Goal: Task Accomplishment & Management: Manage account settings

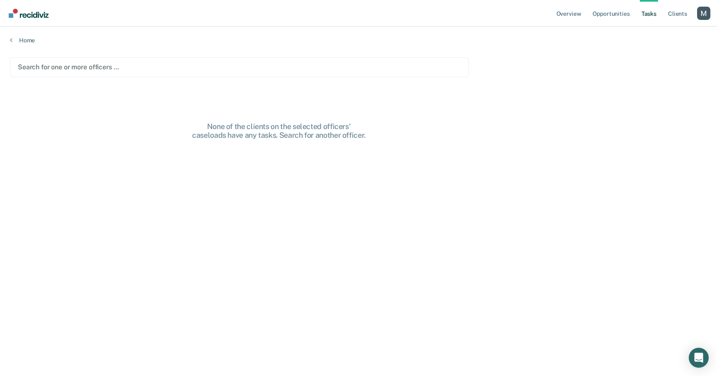
click at [458, 11] on div "Profile dropdown button" at bounding box center [703, 13] width 13 height 13
click at [458, 31] on link "Profile" at bounding box center [670, 33] width 67 height 7
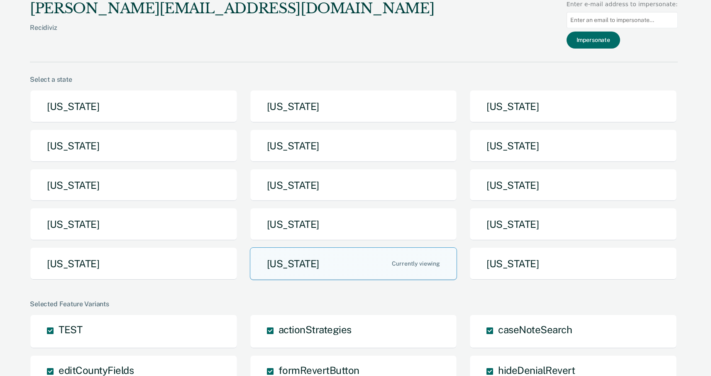
click at [168, 82] on div "Select a state" at bounding box center [354, 80] width 648 height 8
click at [151, 101] on button "[US_STATE]" at bounding box center [133, 106] width 207 height 33
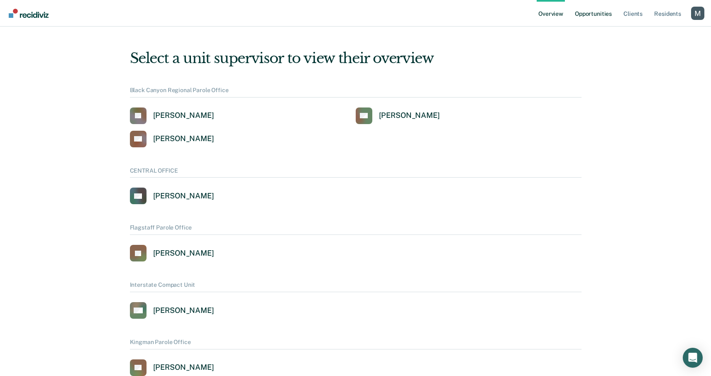
click at [458, 15] on link "Opportunities" at bounding box center [593, 13] width 40 height 27
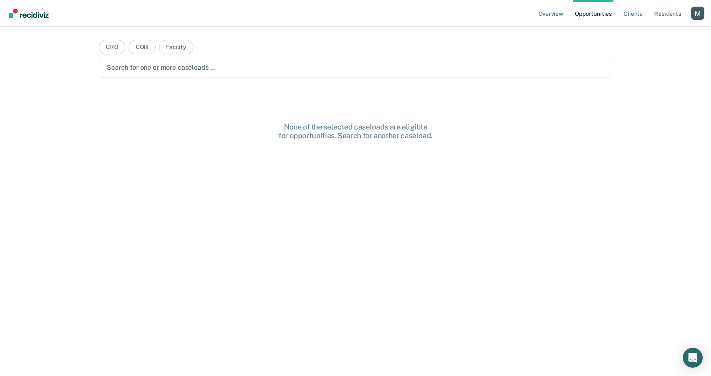
click at [214, 68] on div at bounding box center [356, 68] width 498 height 10
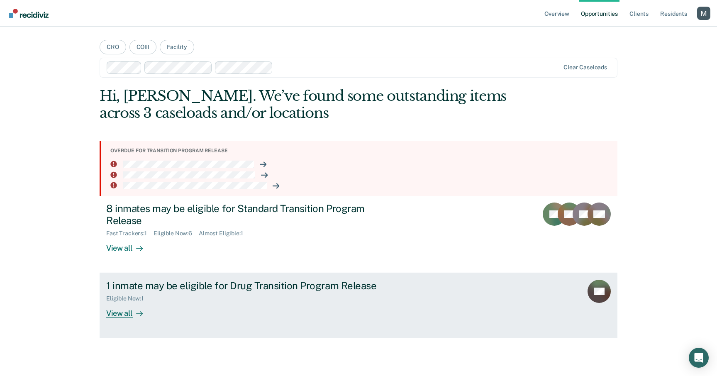
click at [242, 297] on div "Eligible Now : 1" at bounding box center [251, 297] width 291 height 10
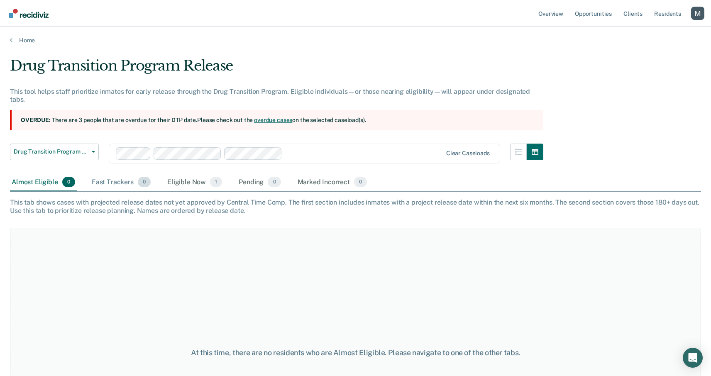
click at [116, 173] on div "Fast Trackers 0" at bounding box center [121, 182] width 62 height 18
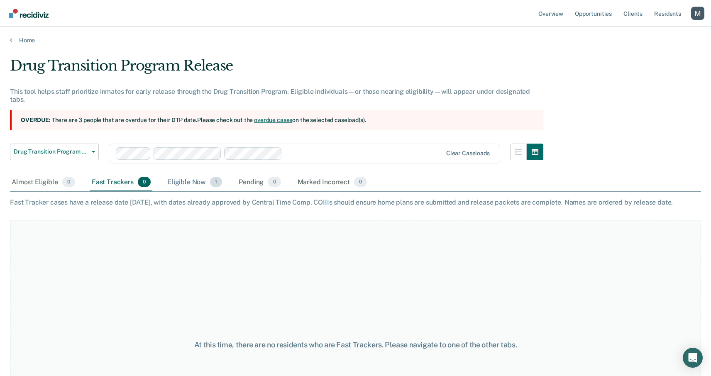
click at [195, 173] on div "Eligible Now 1" at bounding box center [195, 182] width 58 height 18
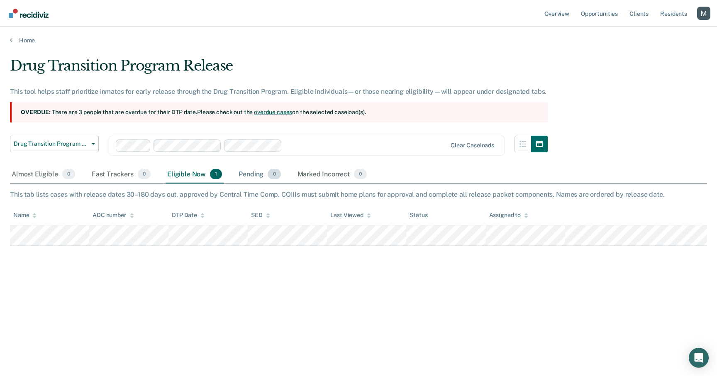
click at [260, 173] on div "Pending 0" at bounding box center [259, 175] width 45 height 18
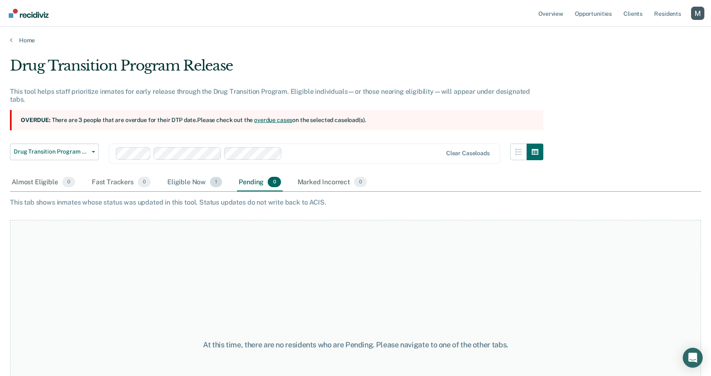
click at [199, 173] on div "Eligible Now 1" at bounding box center [195, 182] width 58 height 18
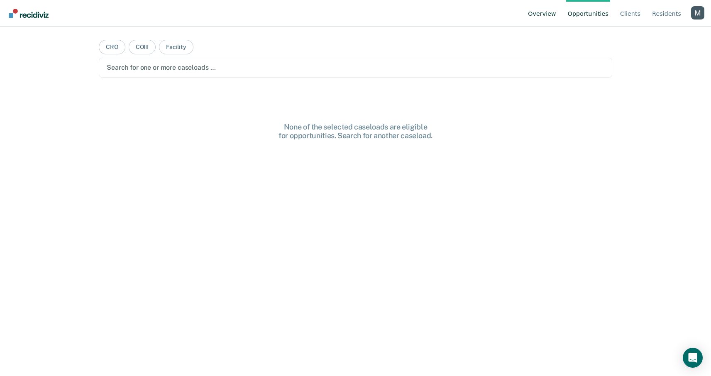
click at [544, 19] on link "Overview" at bounding box center [542, 13] width 32 height 27
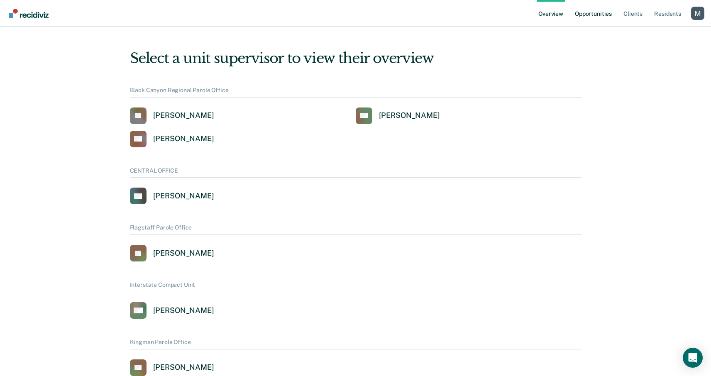
click at [589, 16] on link "Opportunities" at bounding box center [593, 13] width 40 height 27
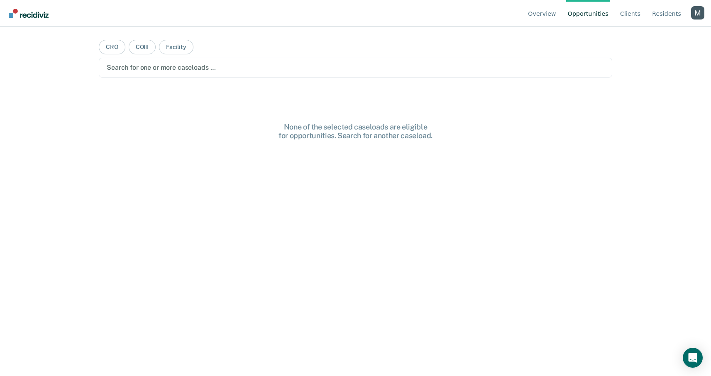
click at [693, 13] on div "Profile dropdown button" at bounding box center [697, 12] width 13 height 13
click at [652, 34] on button "Profile" at bounding box center [664, 38] width 80 height 13
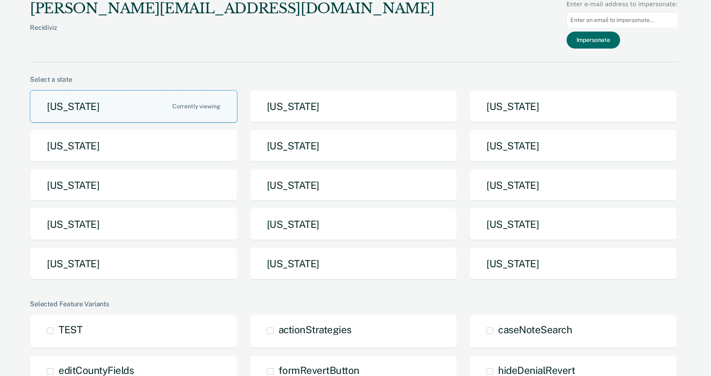
click at [639, 23] on input at bounding box center [621, 20] width 111 height 16
paste input "jquintela@azadc.gov"
type input "jquintela@azadc.gov"
click at [613, 48] on button "Impersonate" at bounding box center [593, 40] width 54 height 17
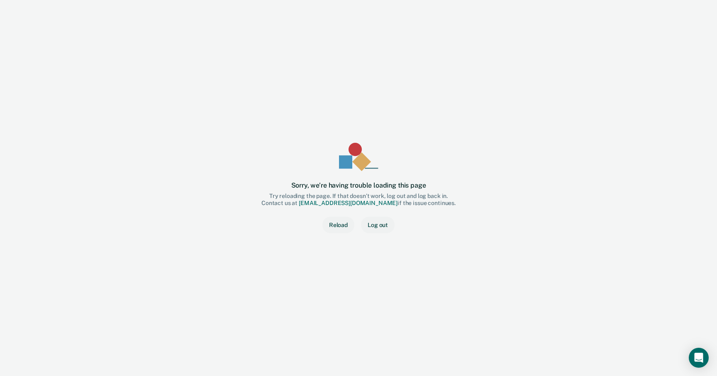
click at [339, 225] on button "Reload" at bounding box center [338, 225] width 32 height 17
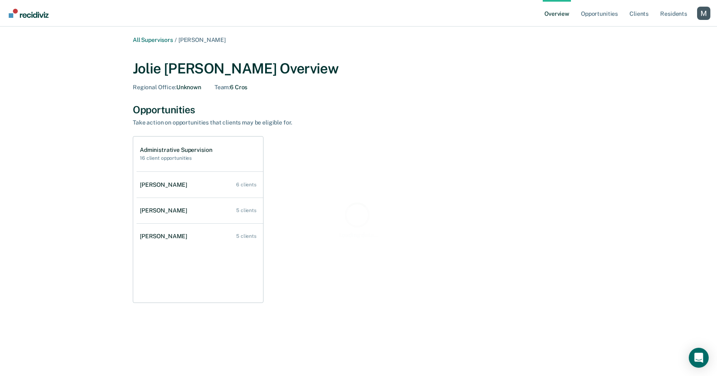
click at [700, 20] on div "Profile dropdown button" at bounding box center [703, 13] width 13 height 13
click at [651, 37] on link "Profile" at bounding box center [671, 37] width 54 height 7
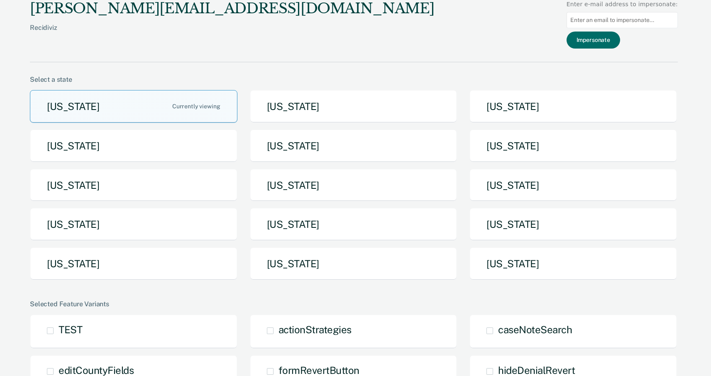
click at [641, 25] on input at bounding box center [621, 20] width 111 height 16
paste input "jquintela@azadc.gov"
type input "jquintela@azadc.gov"
click at [620, 37] on button "Impersonate" at bounding box center [593, 40] width 54 height 17
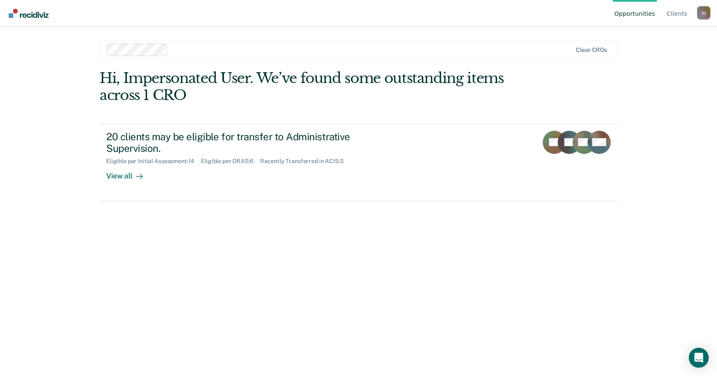
click at [707, 13] on div "I U" at bounding box center [703, 12] width 13 height 13
drag, startPoint x: 662, startPoint y: 31, endPoint x: 660, endPoint y: 35, distance: 4.3
click at [662, 31] on div "Opportunities Client s Impersonated User I U Profile How it works Log Out Clear…" at bounding box center [358, 188] width 717 height 376
drag, startPoint x: 706, startPoint y: 18, endPoint x: 702, endPoint y: 20, distance: 4.3
click at [705, 18] on div "I U" at bounding box center [703, 12] width 13 height 13
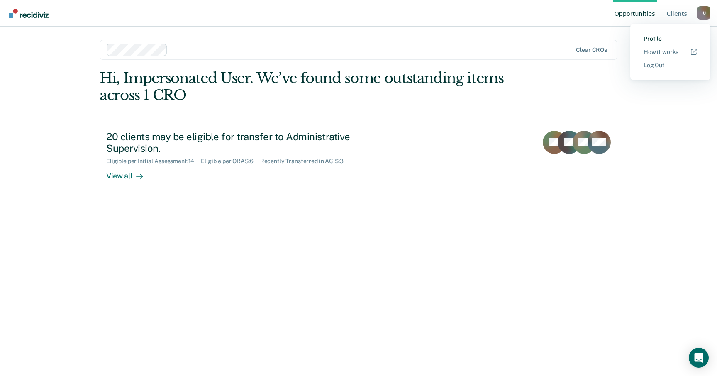
click at [657, 39] on link "Profile" at bounding box center [671, 38] width 54 height 7
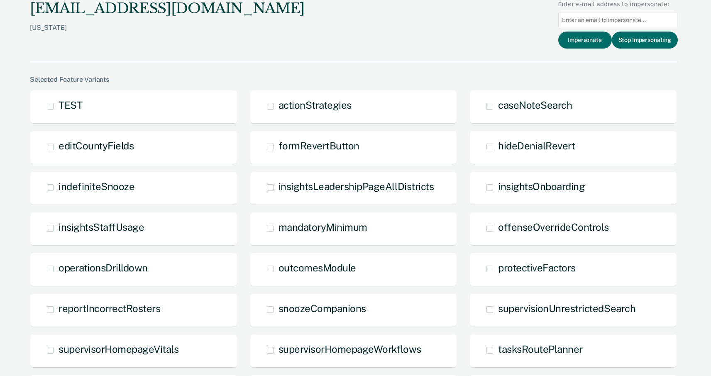
click at [600, 24] on input at bounding box center [618, 20] width 120 height 16
paste input "ovawter@azadc.gov"
type input "ovawter@azadc.gov"
click at [592, 36] on button "Impersonate" at bounding box center [585, 40] width 54 height 17
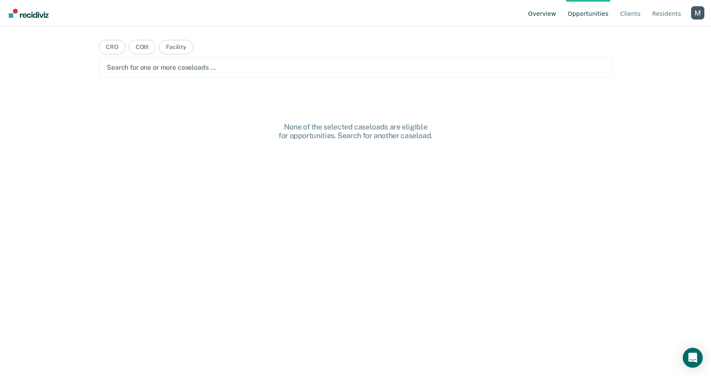
click at [545, 16] on link "Overview" at bounding box center [542, 13] width 32 height 27
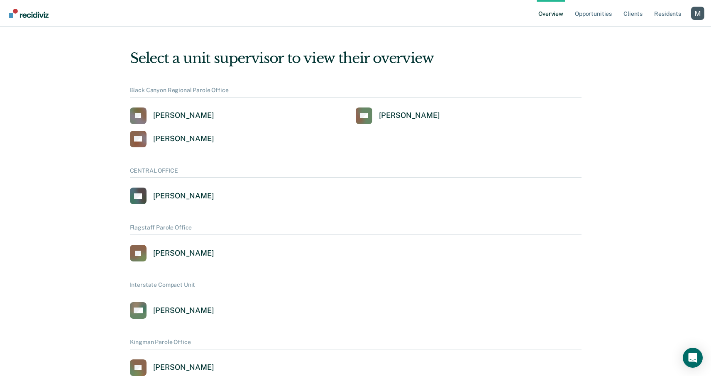
click at [697, 15] on div "Profile dropdown button" at bounding box center [697, 13] width 13 height 13
click at [652, 36] on link "Profile" at bounding box center [664, 37] width 54 height 7
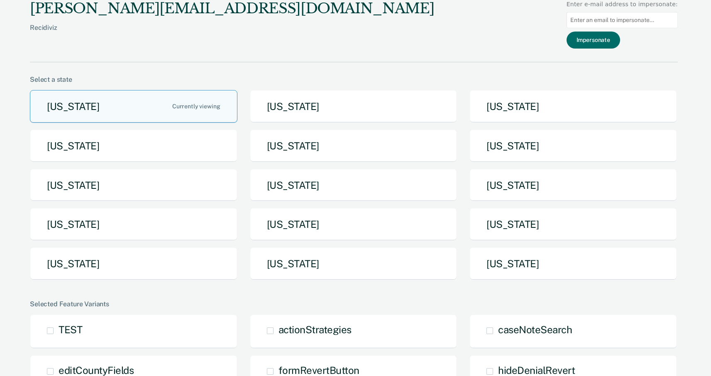
click at [621, 27] on input at bounding box center [621, 20] width 111 height 16
click at [622, 22] on input at bounding box center [621, 20] width 111 height 16
paste input "ovawter@azadc.gov"
click at [582, 23] on input "ovawter@azadc.gov" at bounding box center [621, 20] width 111 height 16
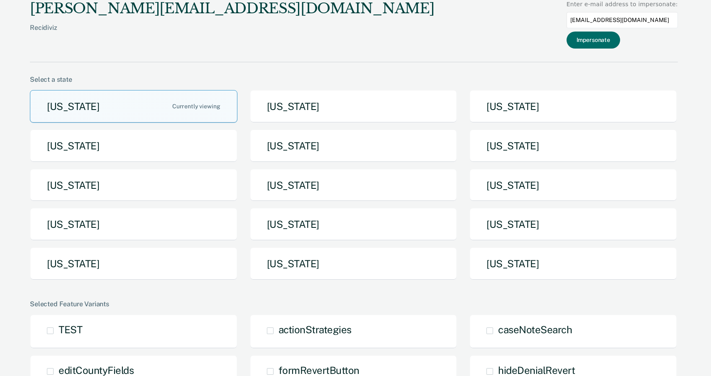
type input "ovawter@azadc.gov"
click at [599, 44] on button "Impersonate" at bounding box center [593, 40] width 54 height 17
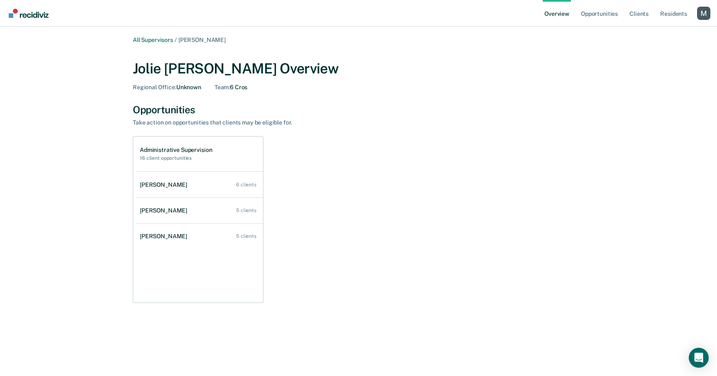
click at [700, 7] on div "Profile dropdown button" at bounding box center [703, 13] width 13 height 13
click at [648, 34] on link "Profile" at bounding box center [671, 37] width 54 height 7
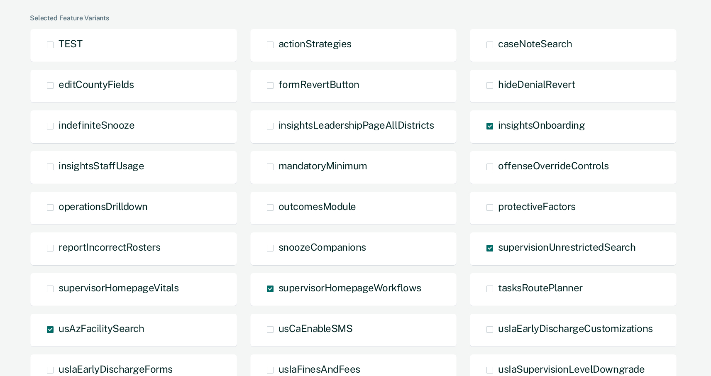
scroll to position [617, 0]
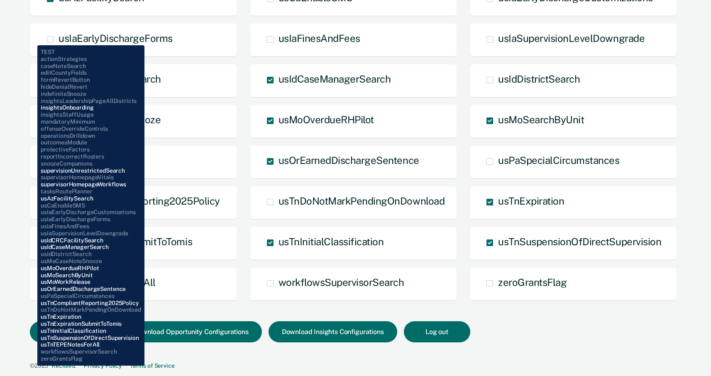
click at [31, 366] on span "© 2025" at bounding box center [39, 365] width 18 height 7
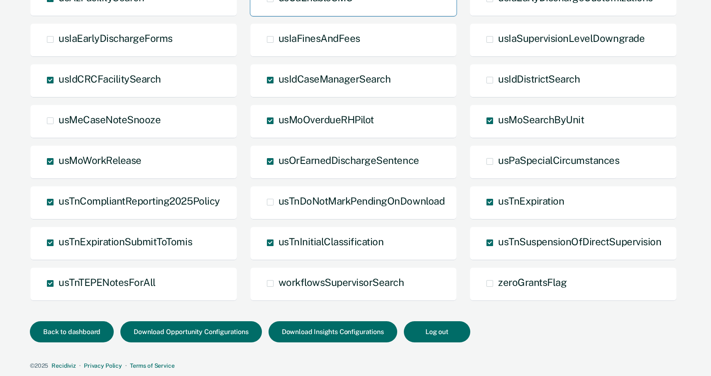
scroll to position [264, 0]
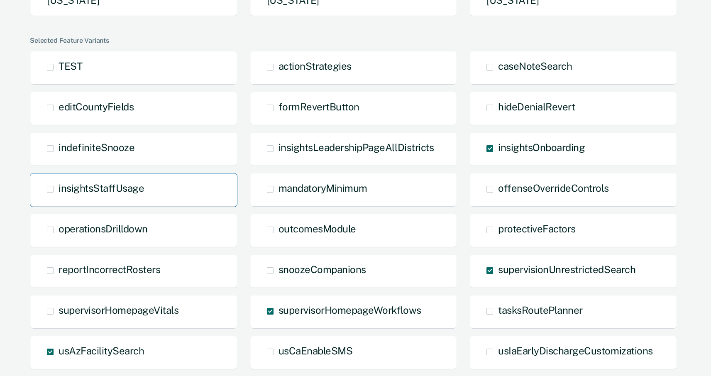
drag, startPoint x: 159, startPoint y: 190, endPoint x: 64, endPoint y: 189, distance: 95.4
click at [64, 189] on div "insightsStaffUsage" at bounding box center [133, 190] width 207 height 34
click at [47, 190] on span at bounding box center [50, 189] width 7 height 7
click at [59, 195] on input "insightsStaffUsage" at bounding box center [59, 195] width 0 height 0
click at [47, 190] on span at bounding box center [50, 189] width 7 height 7
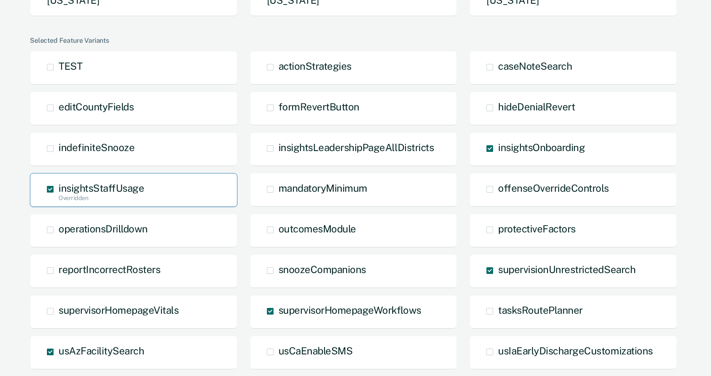
click at [59, 203] on input "insightsStaffUsage Overridden" at bounding box center [59, 203] width 0 height 0
click at [47, 190] on span at bounding box center [50, 189] width 7 height 7
click at [59, 195] on input "insightsStaffUsage" at bounding box center [59, 195] width 0 height 0
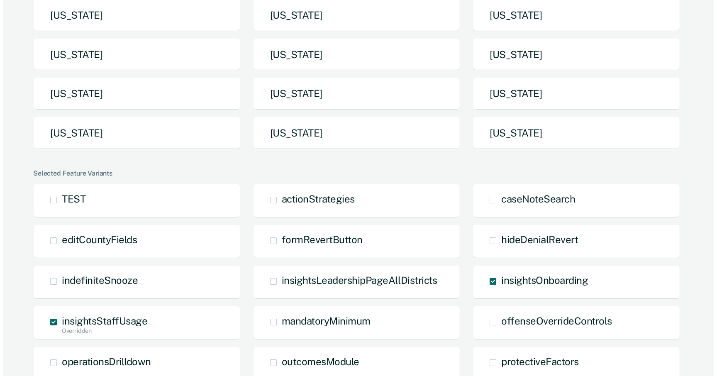
scroll to position [0, 0]
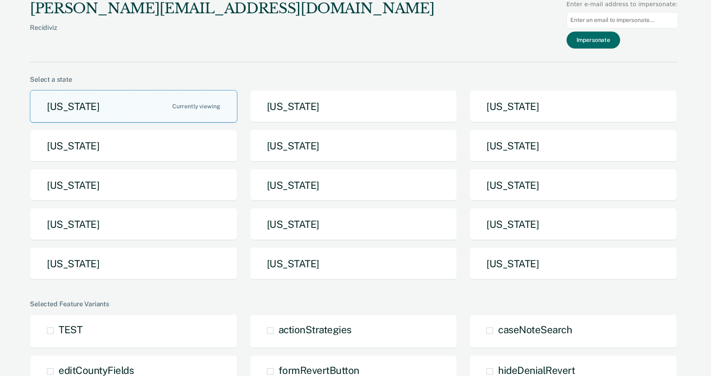
click at [637, 15] on input at bounding box center [621, 20] width 111 height 16
paste input "nheffelfinger@azadc.gov"
type input "nheffelfinger@azadc.gov"
click at [597, 42] on button "Impersonate" at bounding box center [593, 40] width 54 height 17
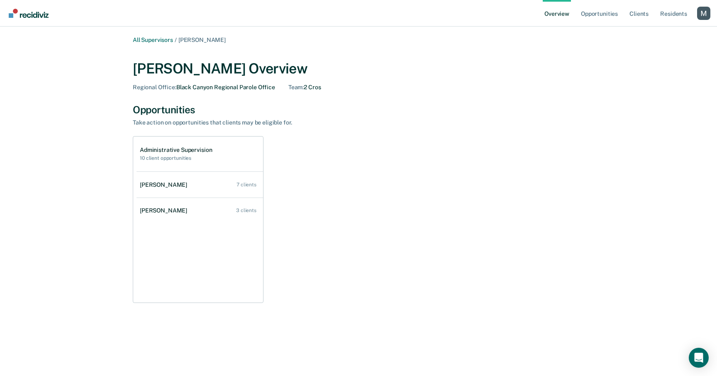
click at [706, 10] on div "Profile dropdown button" at bounding box center [703, 13] width 13 height 13
click at [644, 35] on link "Profile" at bounding box center [671, 37] width 54 height 7
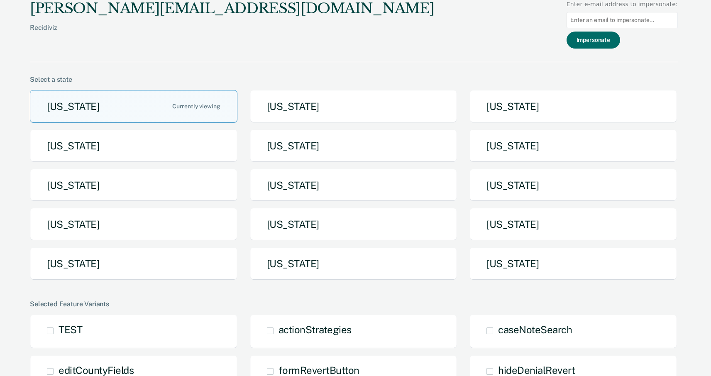
click at [601, 23] on input at bounding box center [621, 20] width 111 height 16
paste input "[EMAIL_ADDRESS][DOMAIN_NAME]"
type input "[EMAIL_ADDRESS][DOMAIN_NAME]"
click at [603, 38] on button "Impersonate" at bounding box center [593, 40] width 54 height 17
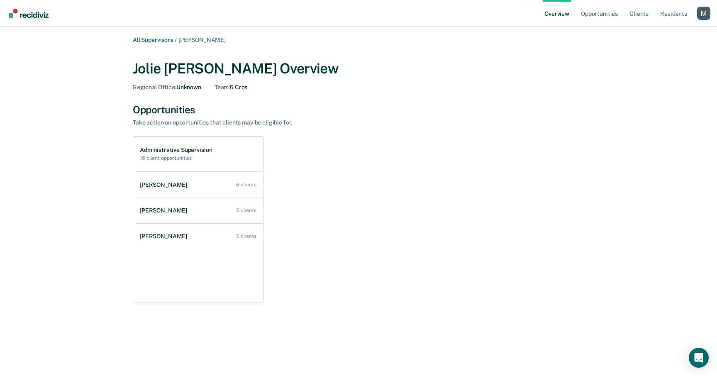
click at [703, 12] on div "Profile dropdown button" at bounding box center [703, 13] width 13 height 13
click at [653, 33] on button "Profile" at bounding box center [670, 38] width 80 height 13
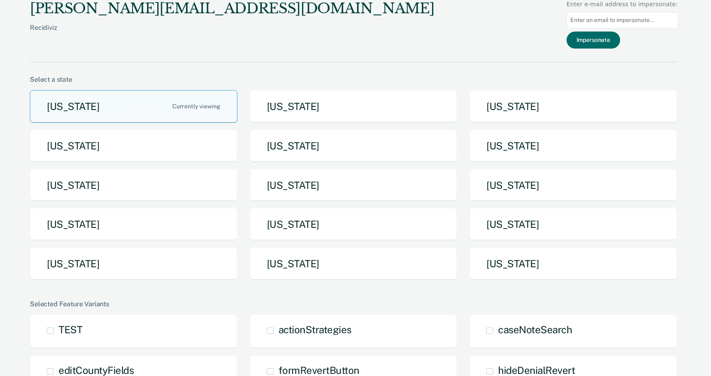
click at [633, 22] on input at bounding box center [621, 20] width 111 height 16
paste input "jquintela@azadc.gov"
type input "jquintela@azadc.gov"
click at [615, 37] on button "Impersonate" at bounding box center [593, 40] width 54 height 17
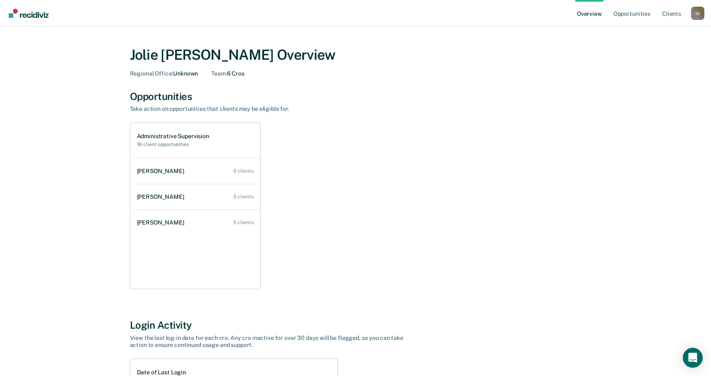
click at [698, 15] on div "I U" at bounding box center [697, 13] width 13 height 13
click at [643, 37] on link "Profile" at bounding box center [664, 37] width 54 height 7
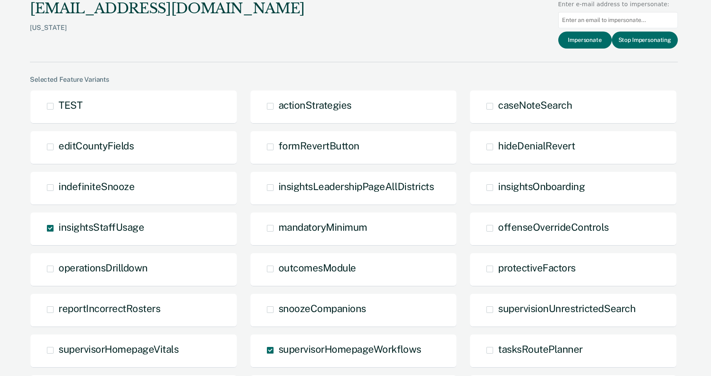
click at [608, 18] on input at bounding box center [618, 20] width 120 height 16
paste input "ovawter@azadc.gov"
type input "ovawter@azadc.gov"
click at [593, 41] on button "Impersonate" at bounding box center [585, 40] width 54 height 17
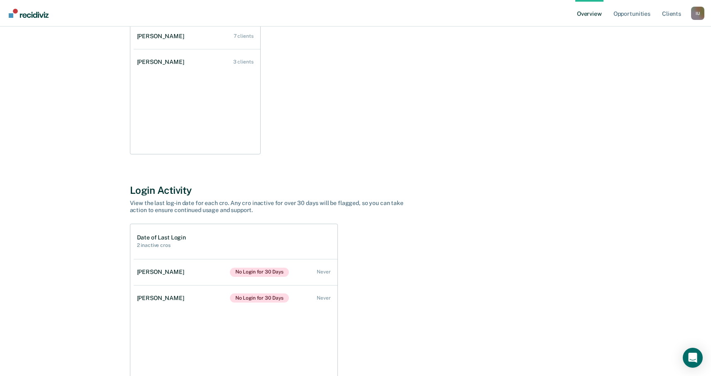
scroll to position [192, 0]
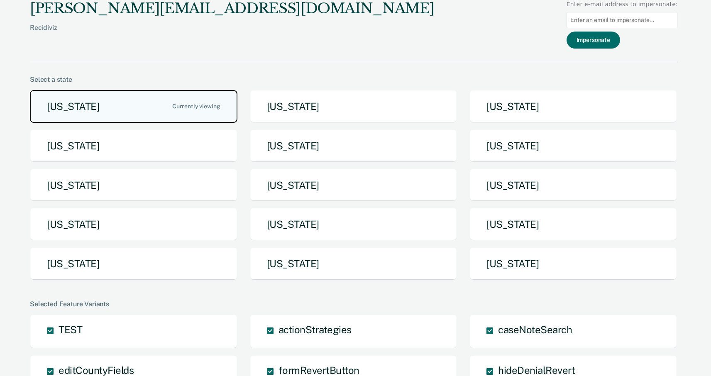
click at [146, 107] on button "[US_STATE]" at bounding box center [133, 106] width 207 height 33
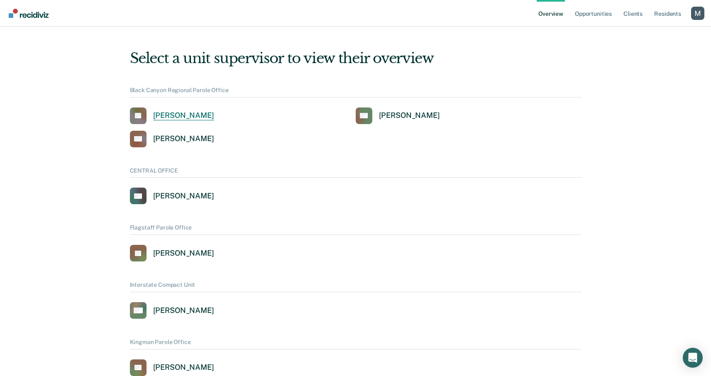
click at [203, 116] on div "[PERSON_NAME]" at bounding box center [183, 116] width 61 height 10
